Goal: Check status: Check status

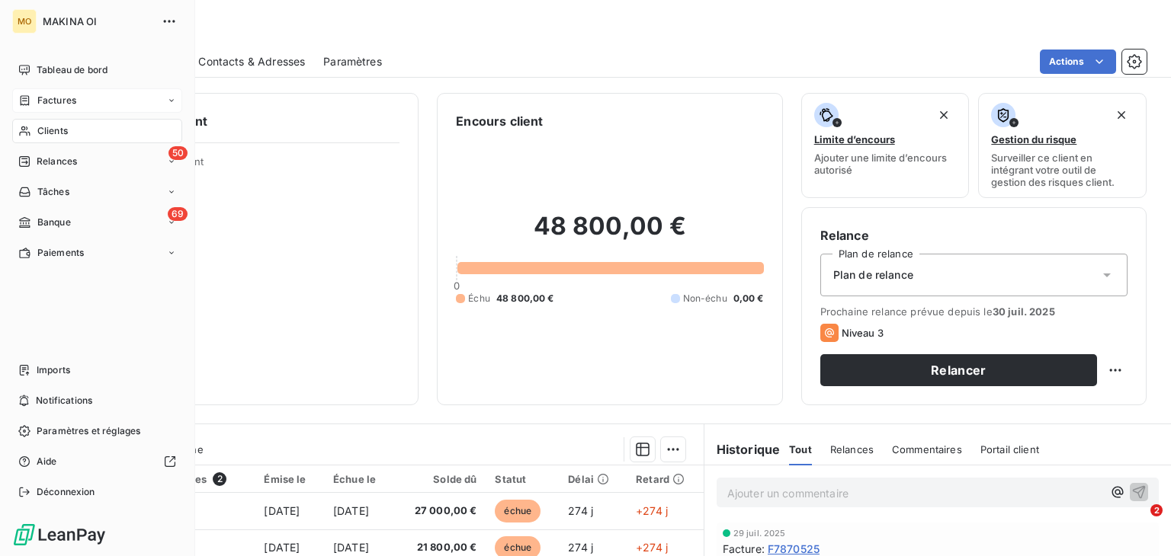
click at [81, 92] on div "Factures" at bounding box center [97, 100] width 170 height 24
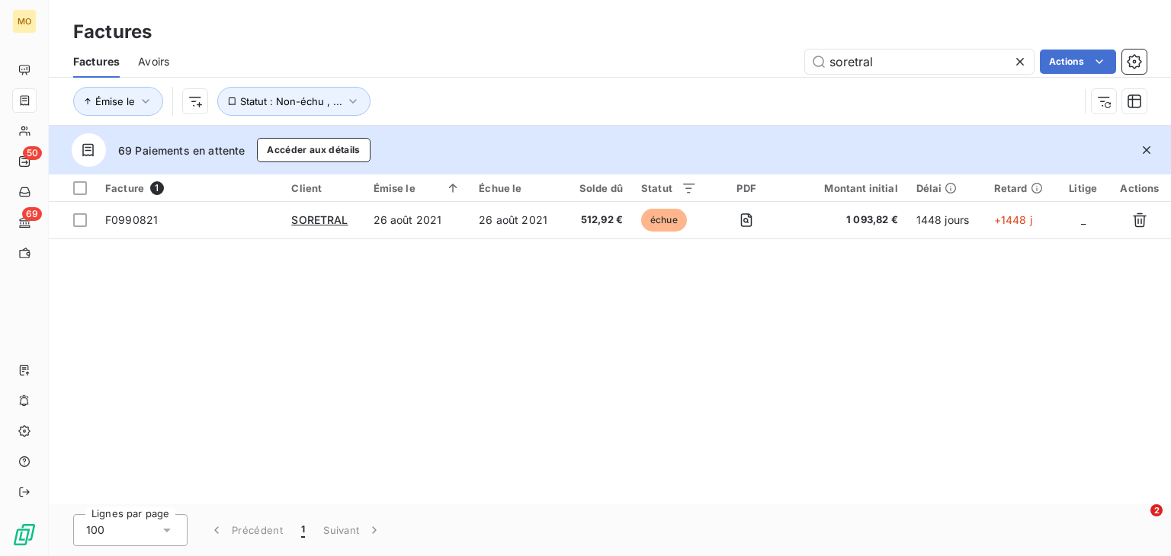
click at [1018, 61] on icon at bounding box center [1020, 62] width 8 height 8
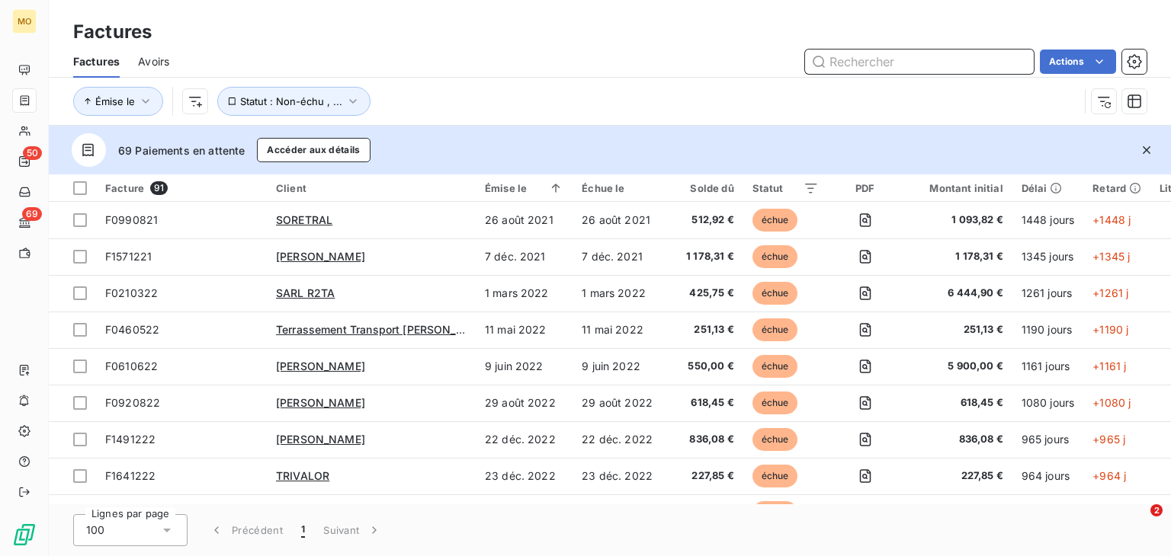
click at [866, 66] on input "text" at bounding box center [919, 62] width 229 height 24
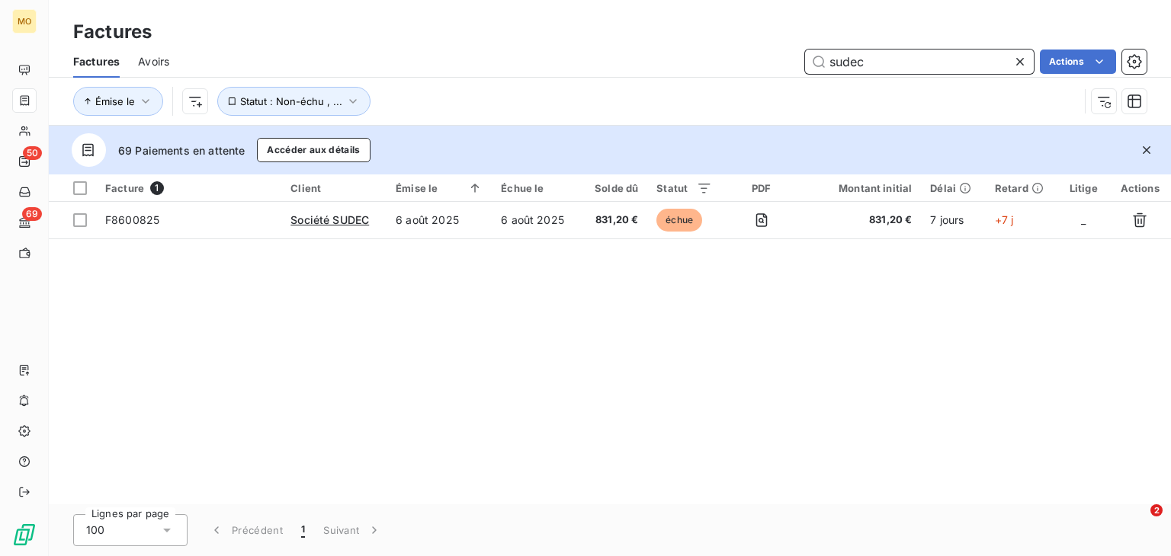
type input "sudec"
click at [1021, 54] on icon at bounding box center [1019, 61] width 15 height 15
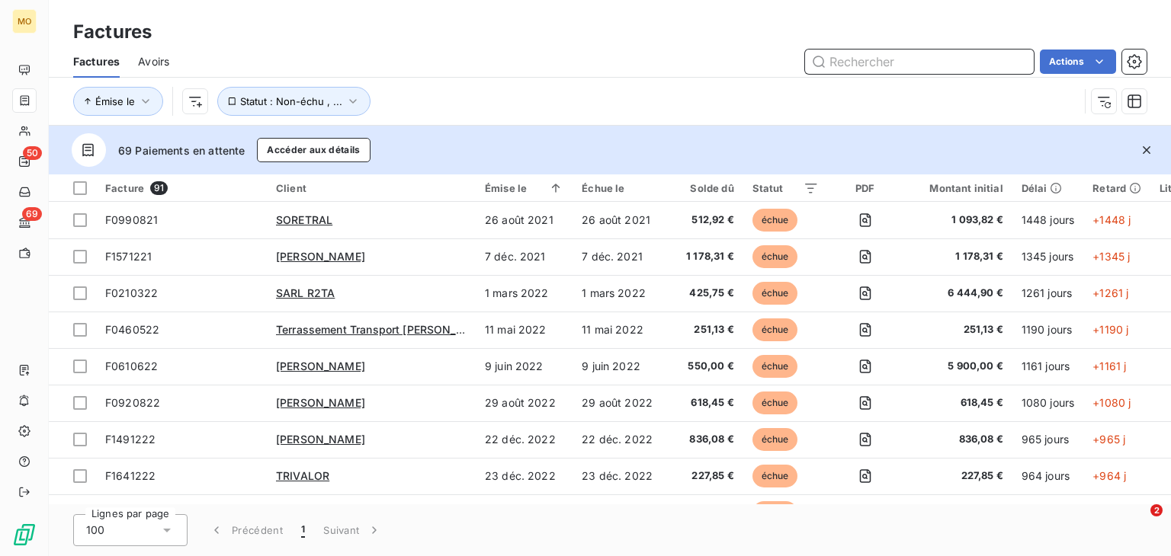
click at [974, 56] on input "text" at bounding box center [919, 62] width 229 height 24
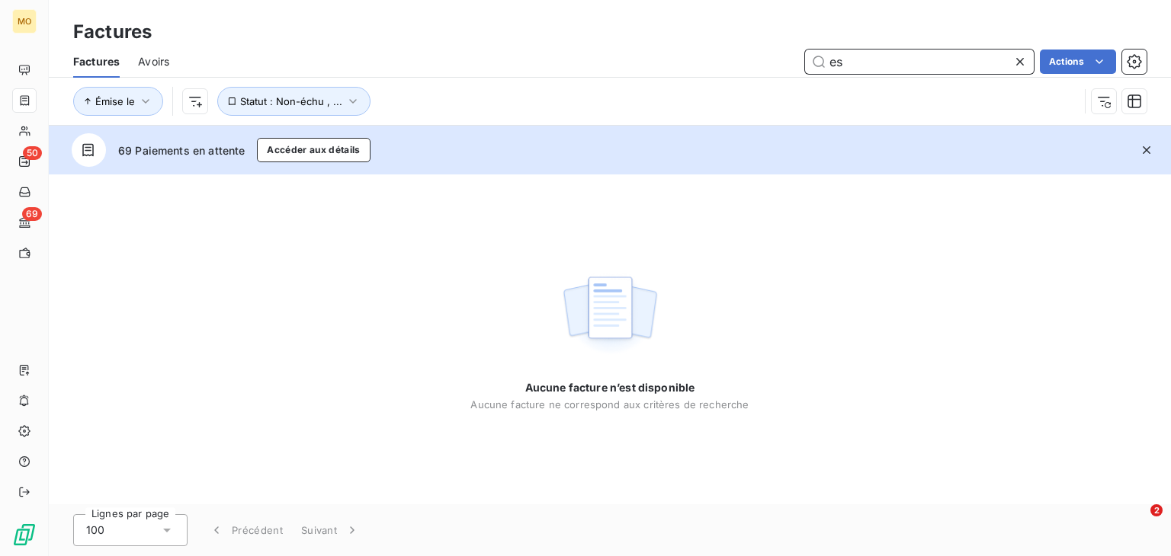
type input "e"
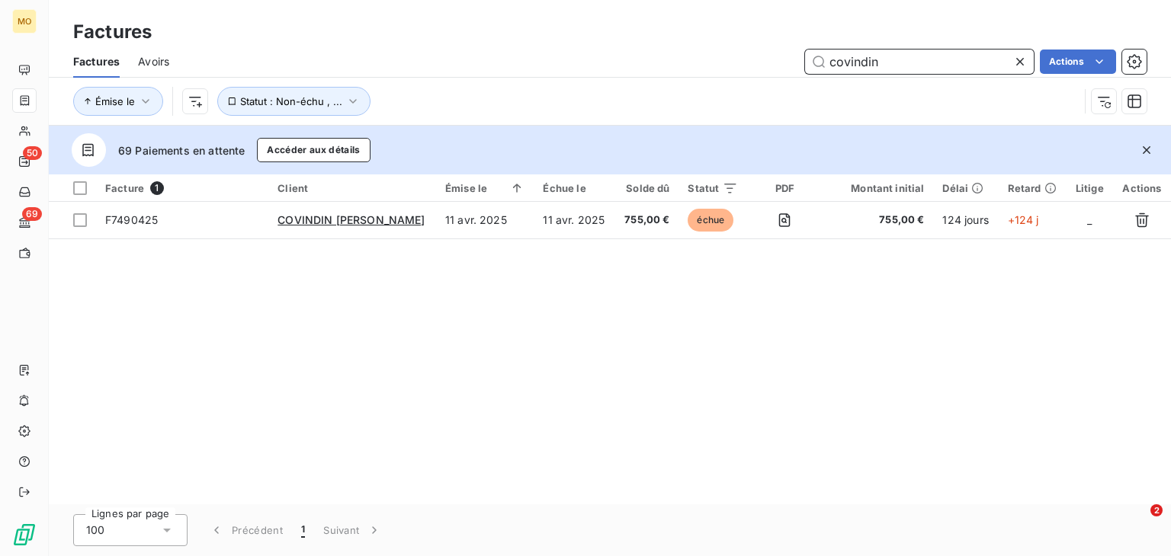
type input "covindin"
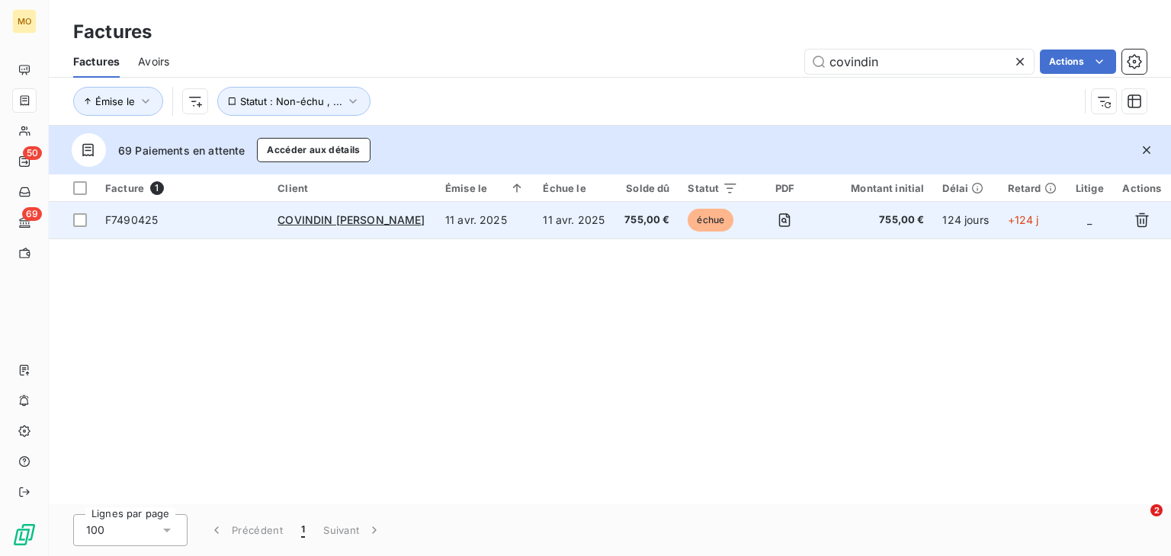
click at [238, 206] on td "F7490425" at bounding box center [182, 220] width 172 height 37
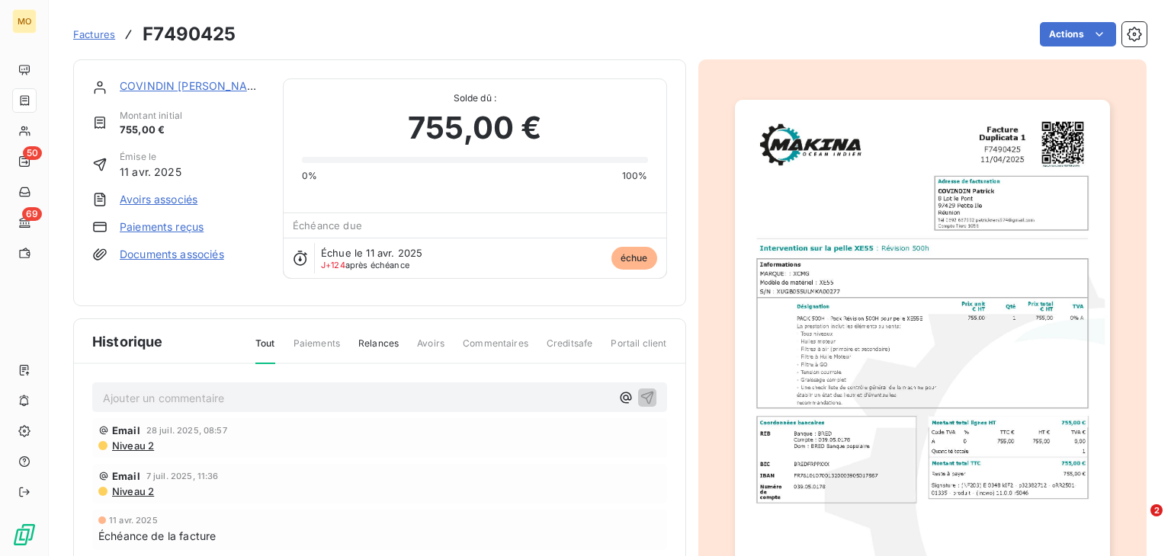
click at [174, 211] on div "COVINDIN [PERSON_NAME] initial 755,00 € Émise le 11 avr. 2025 Avoirs associés P…" at bounding box center [178, 183] width 172 height 209
click at [171, 206] on link "Avoirs associés" at bounding box center [159, 199] width 78 height 15
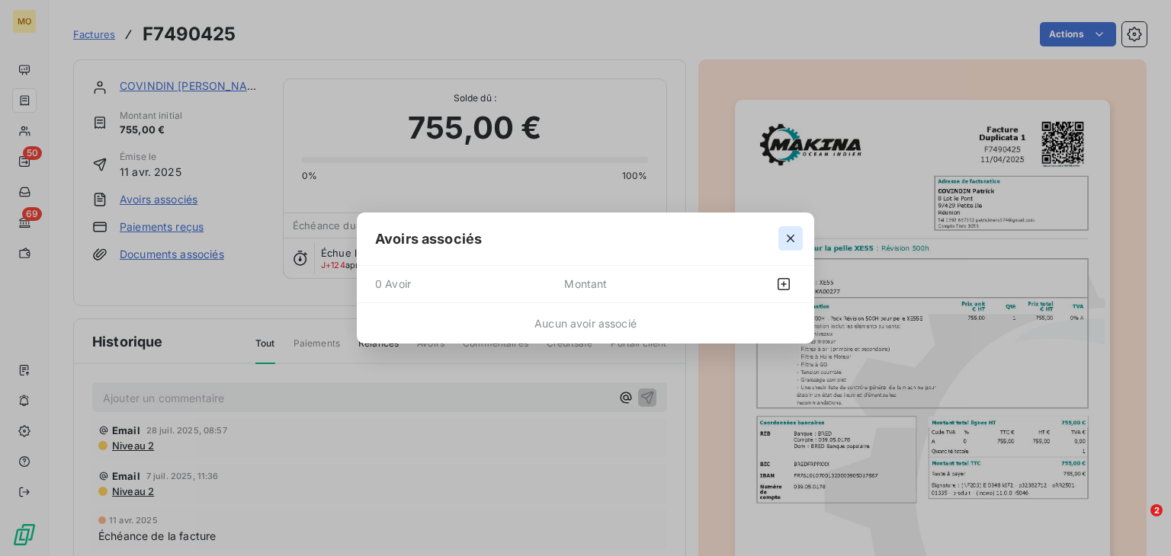
click at [788, 226] on button "button" at bounding box center [790, 238] width 24 height 24
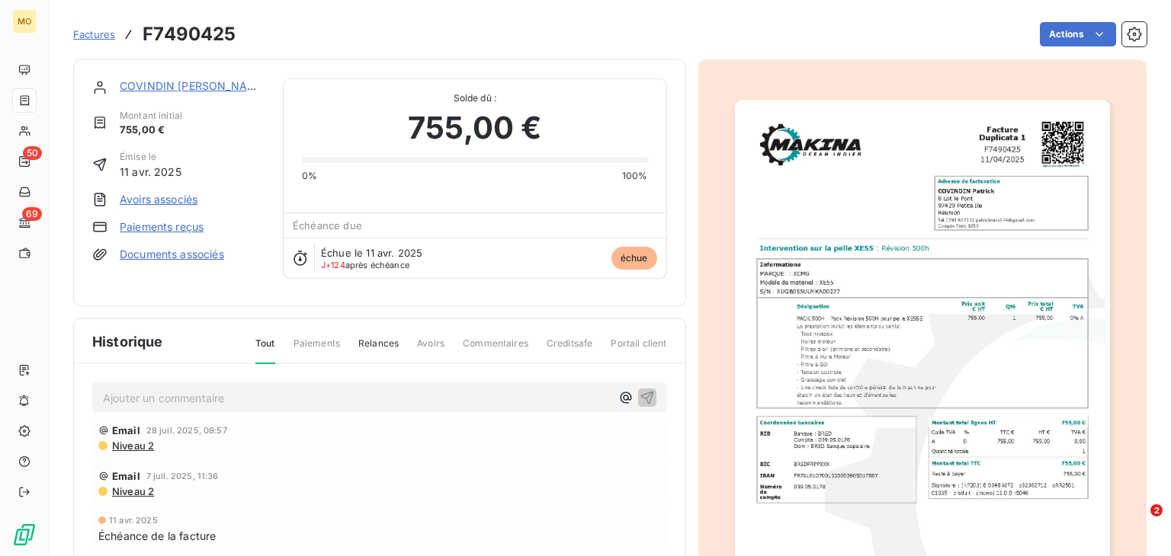
click at [134, 229] on link "Paiements reçus" at bounding box center [162, 227] width 84 height 15
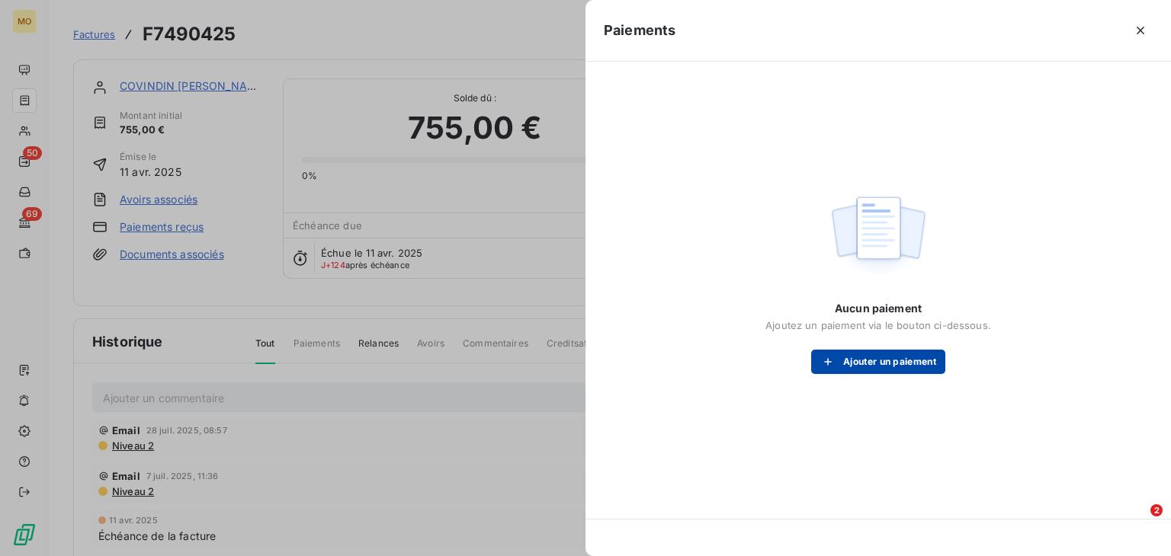
click at [861, 361] on button "Ajouter un paiement" at bounding box center [878, 362] width 134 height 24
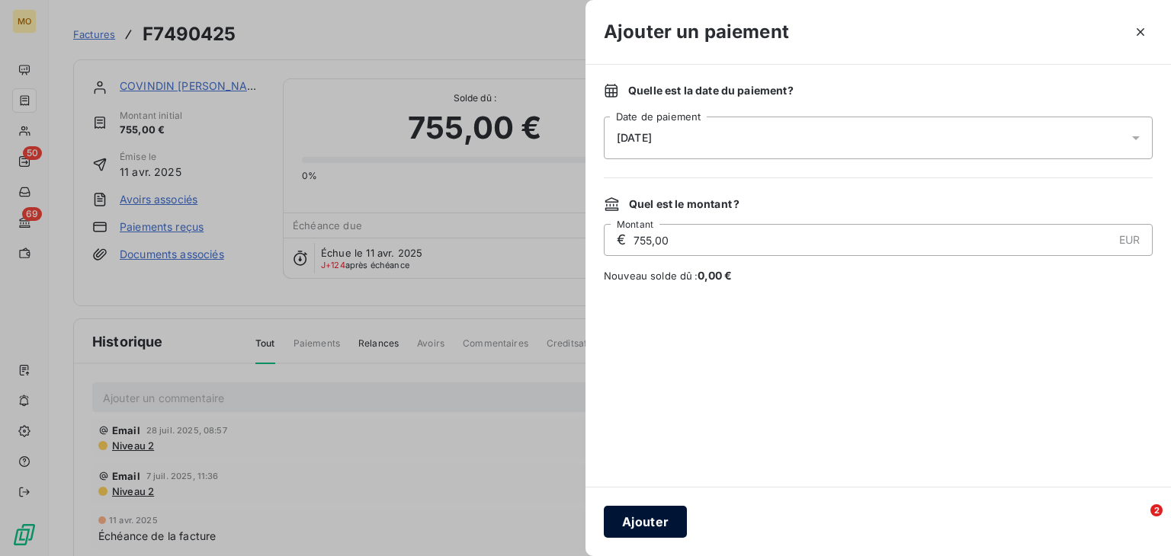
click at [632, 518] on button "Ajouter" at bounding box center [645, 522] width 83 height 32
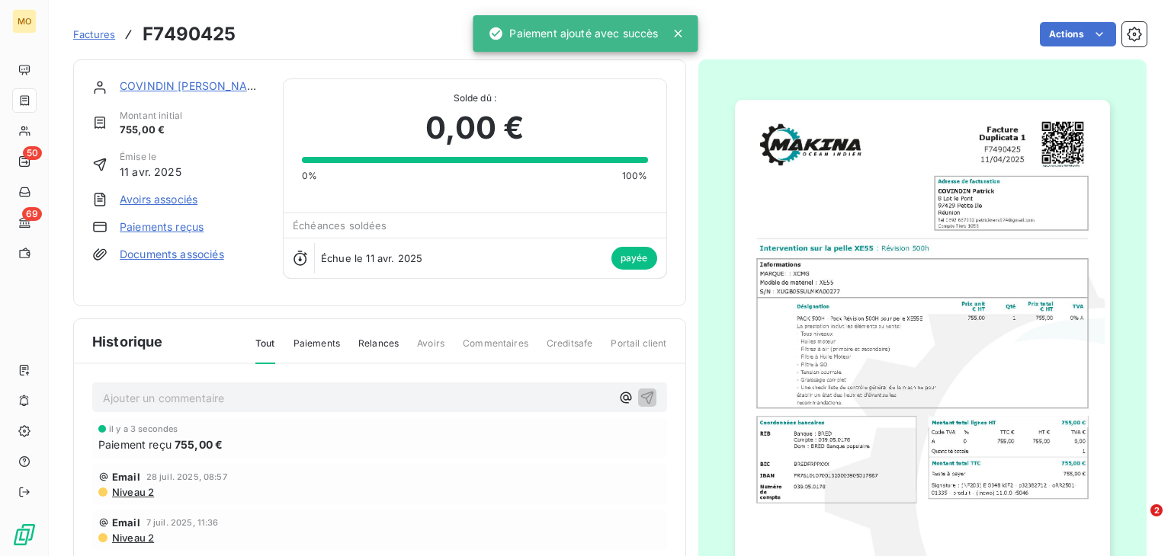
click at [685, 34] on icon at bounding box center [678, 33] width 15 height 15
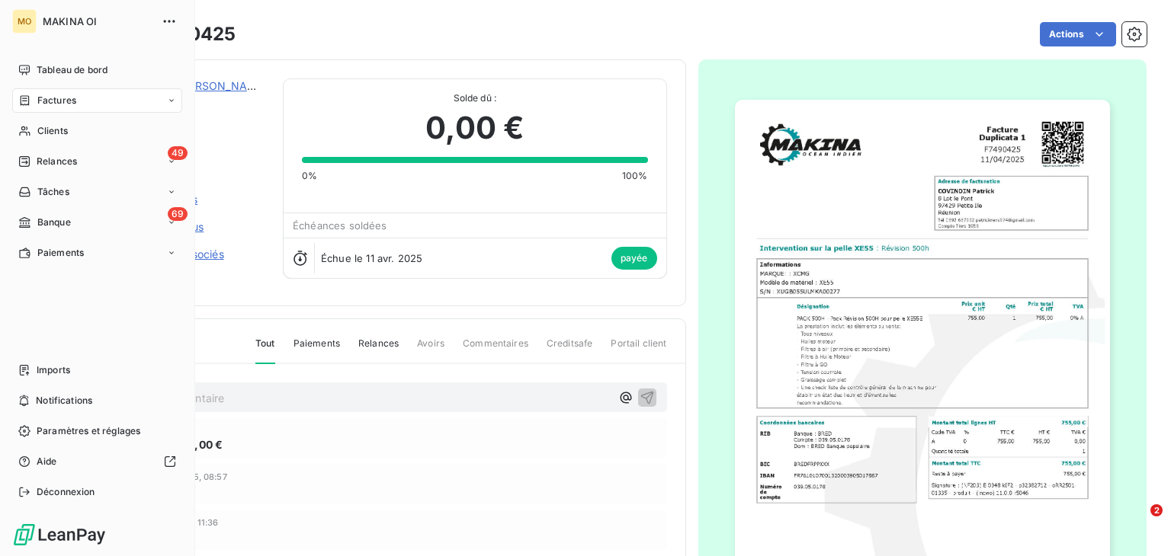
click at [62, 108] on div "Factures" at bounding box center [97, 100] width 170 height 24
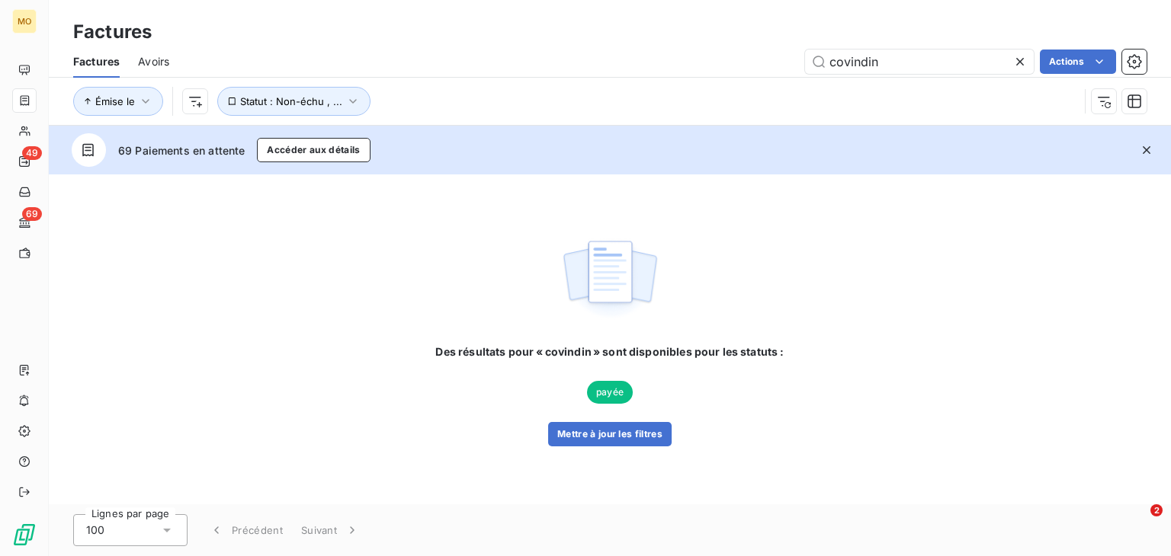
click at [1015, 66] on icon at bounding box center [1019, 61] width 15 height 15
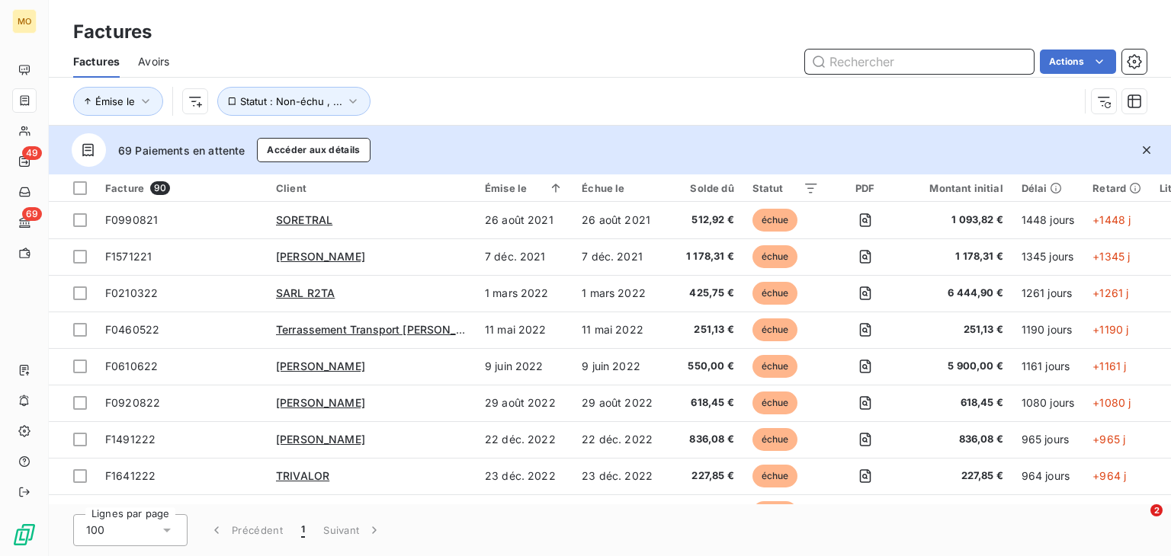
click at [980, 58] on input "text" at bounding box center [919, 62] width 229 height 24
paste input "F8570725"
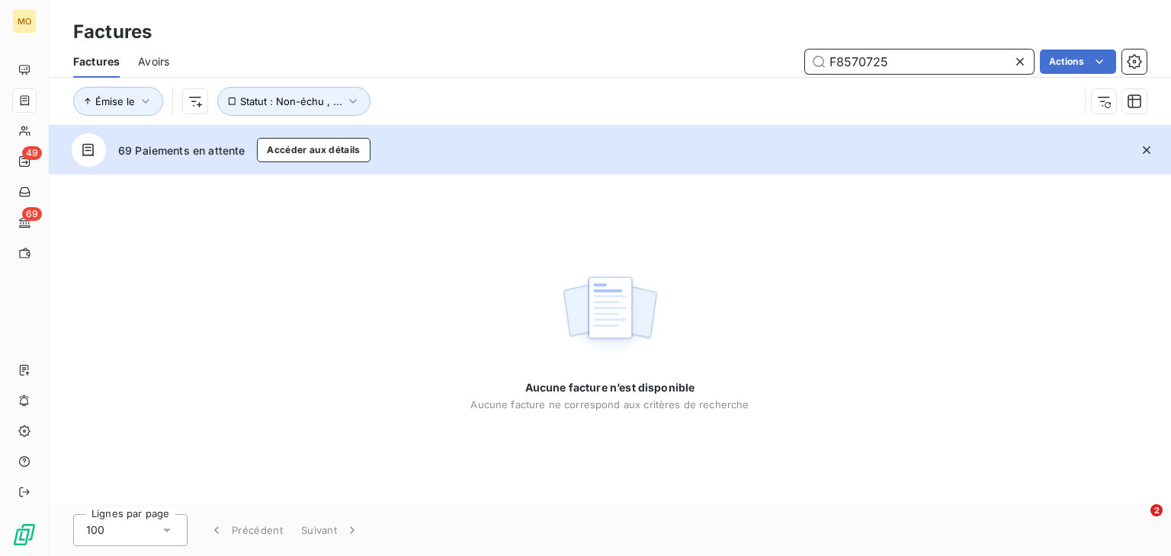
click at [826, 55] on input "F8570725" at bounding box center [919, 62] width 229 height 24
type input "F8570725"
click at [1017, 59] on icon at bounding box center [1019, 61] width 15 height 15
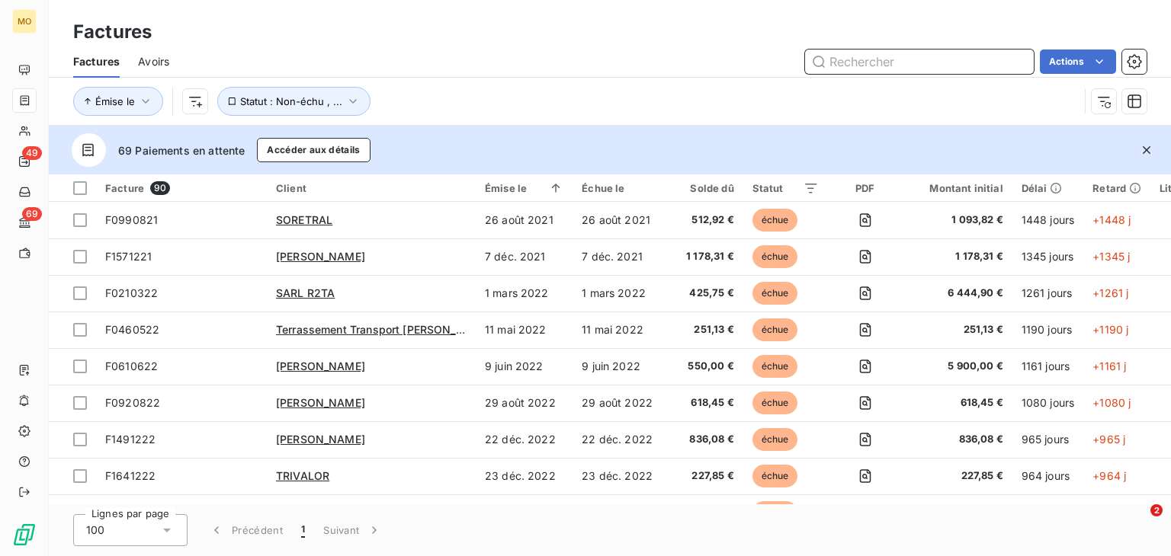
click at [898, 63] on input "text" at bounding box center [919, 62] width 229 height 24
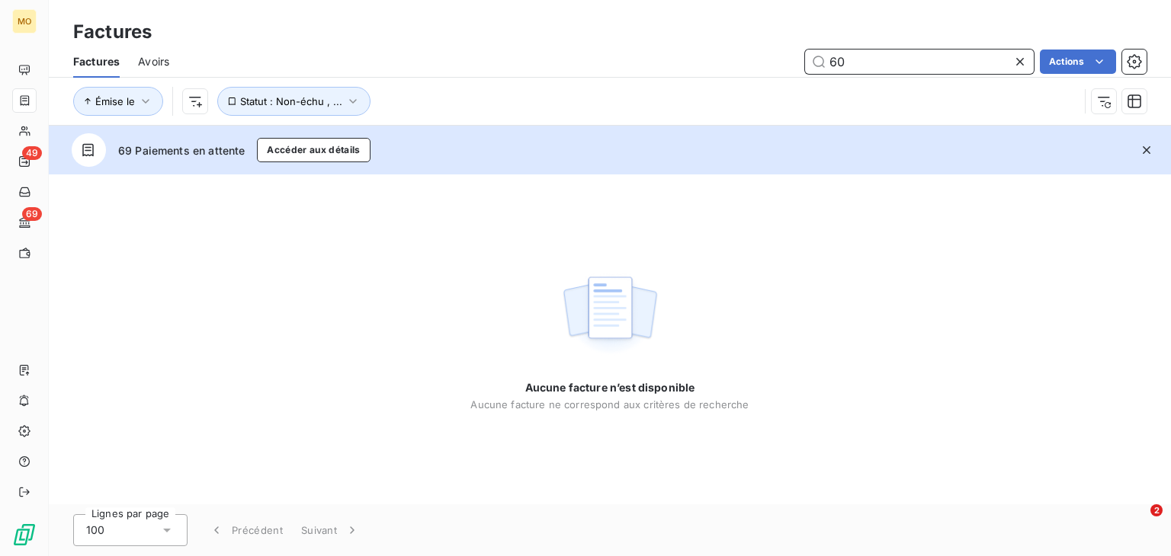
type input "6"
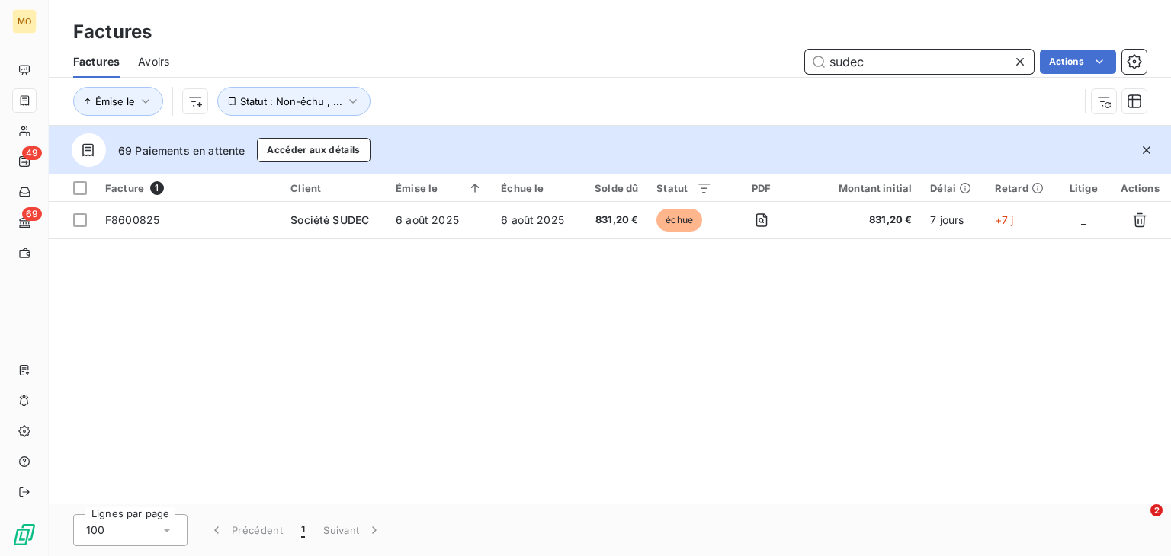
type input "sudec"
